Goal: Task Accomplishment & Management: Complete application form

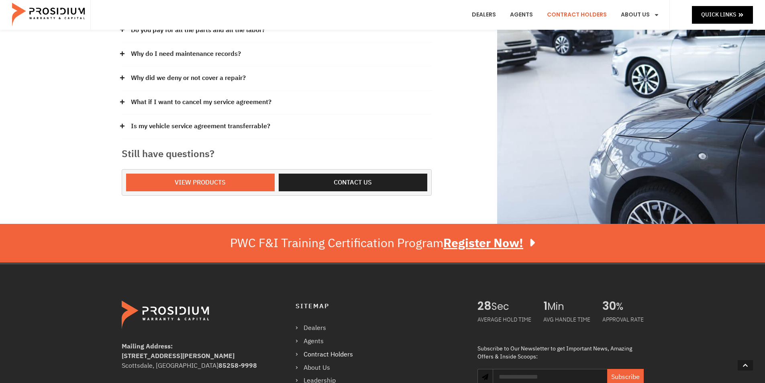
scroll to position [321, 0]
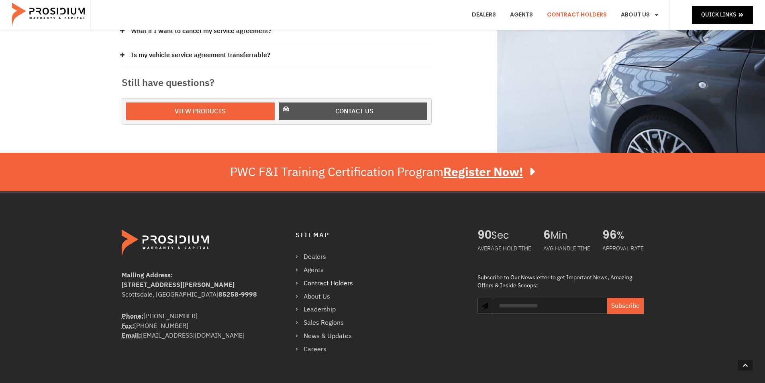
click at [360, 112] on span "Contact us" at bounding box center [354, 112] width 38 height 12
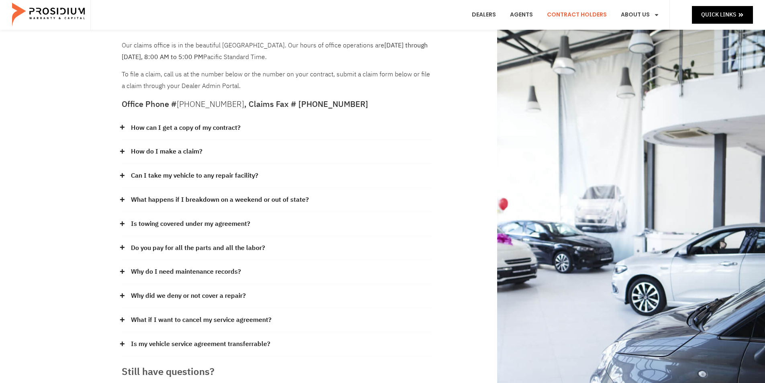
scroll to position [0, 0]
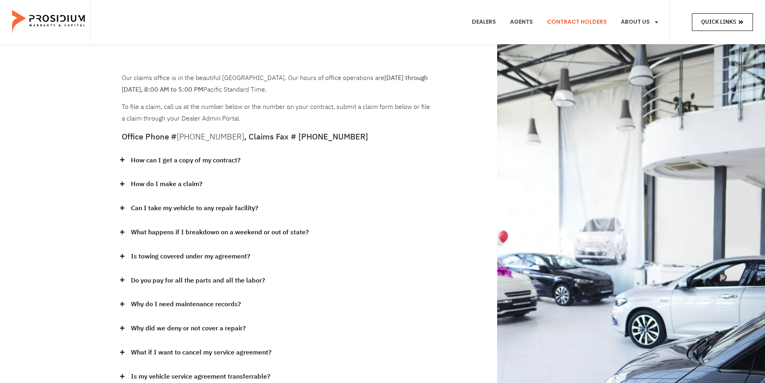
click at [727, 20] on span "Quick Links" at bounding box center [718, 22] width 35 height 10
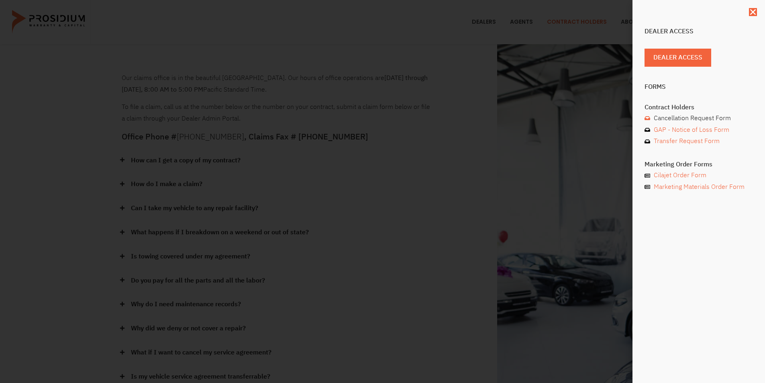
click at [705, 114] on span "Cancellation Request Form" at bounding box center [690, 118] width 79 height 12
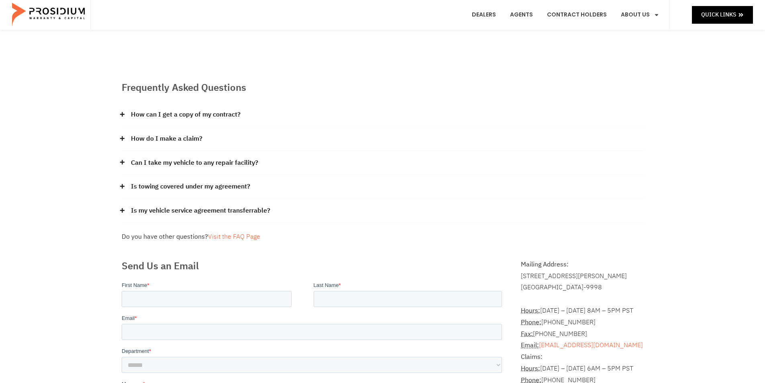
scroll to position [107, 0]
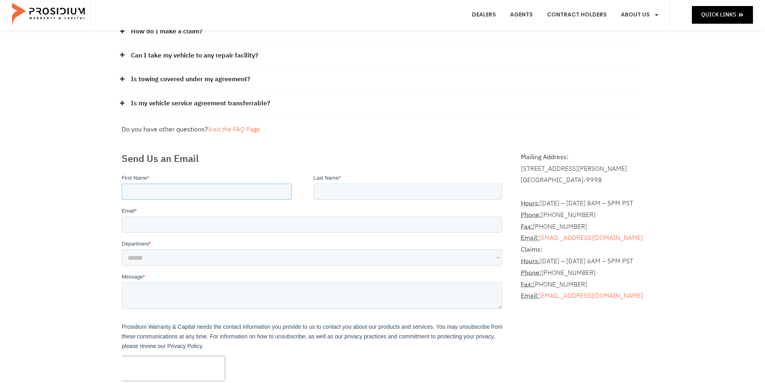
drag, startPoint x: 205, startPoint y: 188, endPoint x: 224, endPoint y: 189, distance: 18.9
click at [205, 188] on input "First Name *" at bounding box center [206, 191] width 170 height 16
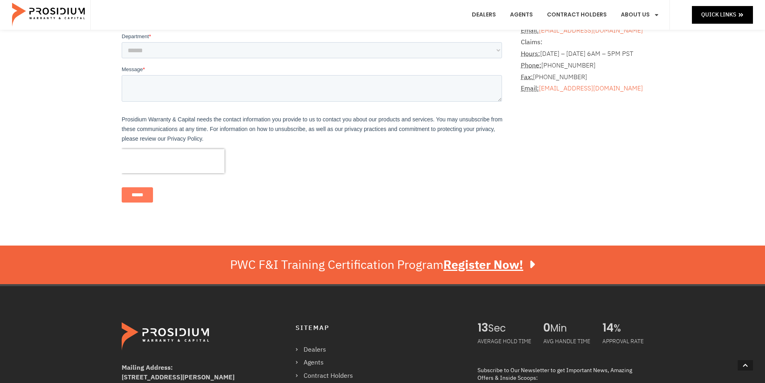
scroll to position [480, 0]
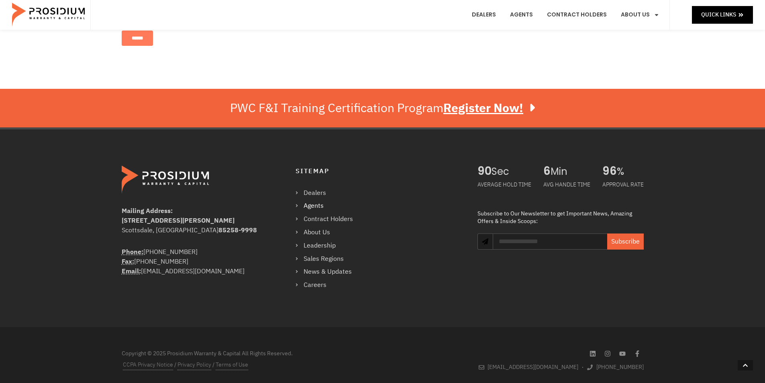
click at [338, 208] on ul "Dealers Agents Contract Holders About Us Leadership Sales Regions News & Update…" at bounding box center [327, 239] width 65 height 104
click at [335, 214] on link "Contract Holders" at bounding box center [327, 219] width 65 height 12
